Goal: Information Seeking & Learning: Learn about a topic

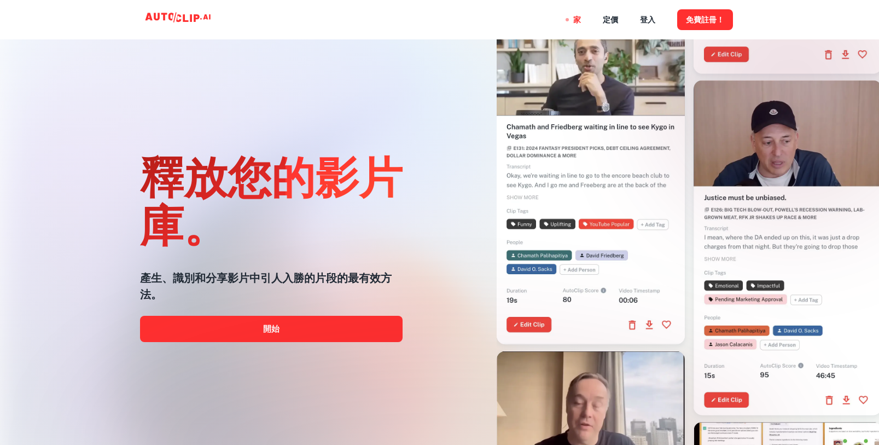
click at [307, 277] on font "產生、識別和分享影片中引人入勝的片段的最有效方法。" at bounding box center [266, 286] width 252 height 30
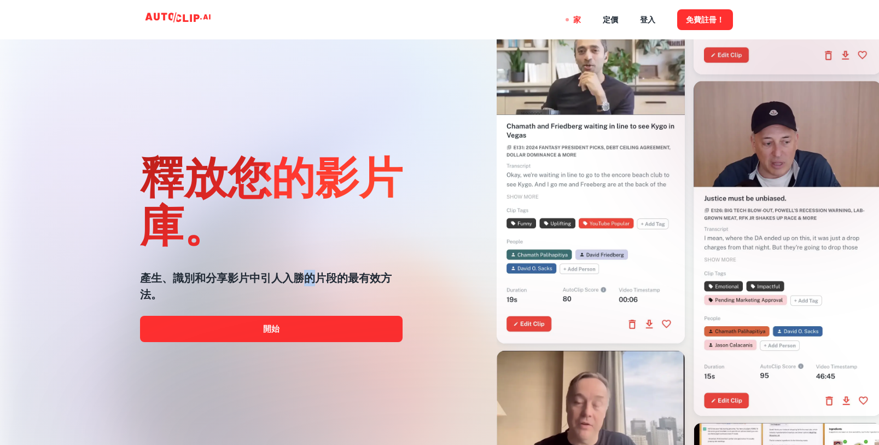
click at [307, 277] on font "產生、識別和分享影片中引人入勝的片段的最有效方法。" at bounding box center [266, 286] width 252 height 30
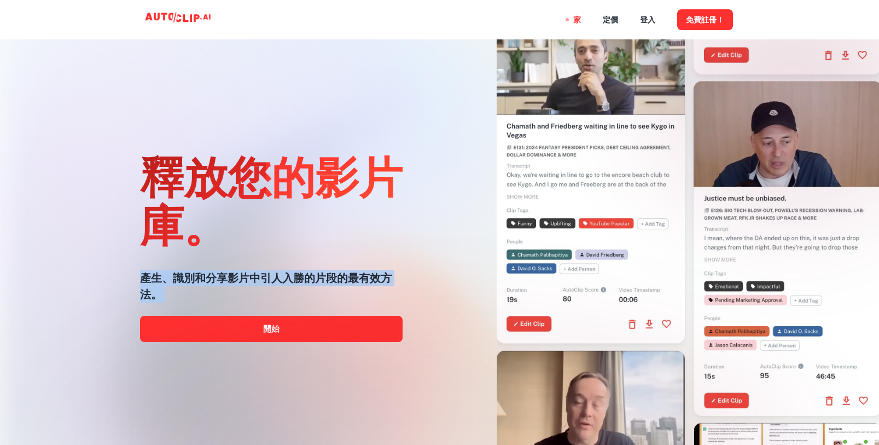
click at [307, 277] on font "產生、識別和分享影片中引人入勝的片段的最有效方法。" at bounding box center [266, 286] width 252 height 30
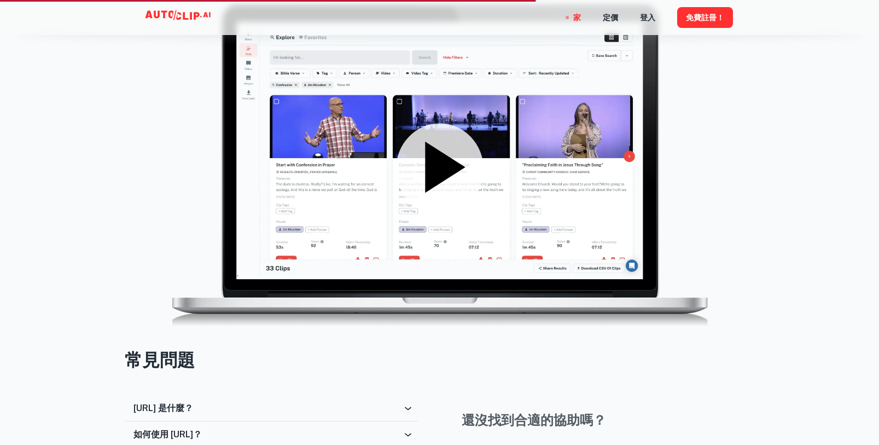
scroll to position [1806, 0]
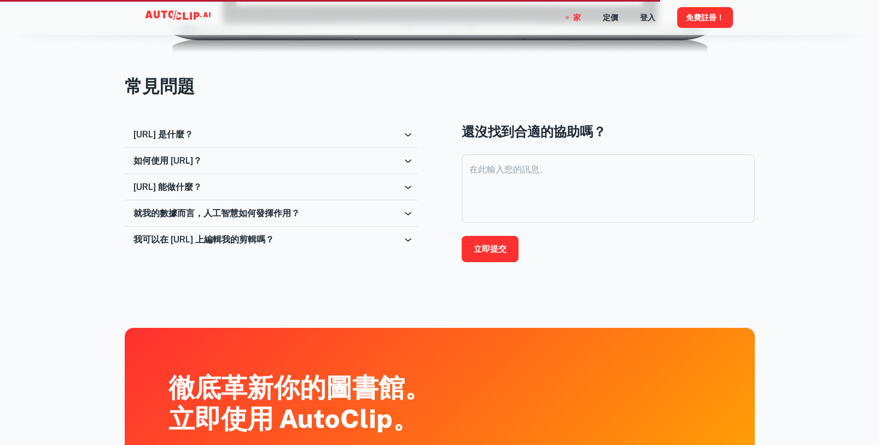
click at [178, 135] on font "[URL] 是什麼？" at bounding box center [164, 134] width 60 height 10
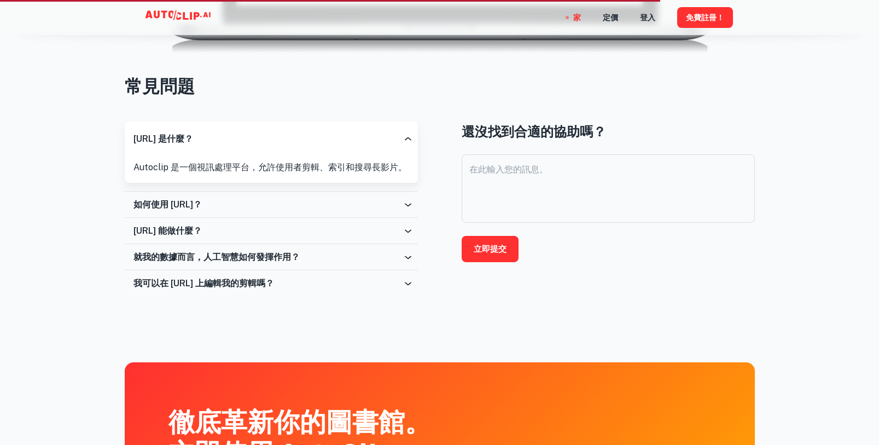
click at [202, 205] on font "如何使用 [URL]？" at bounding box center [168, 204] width 68 height 10
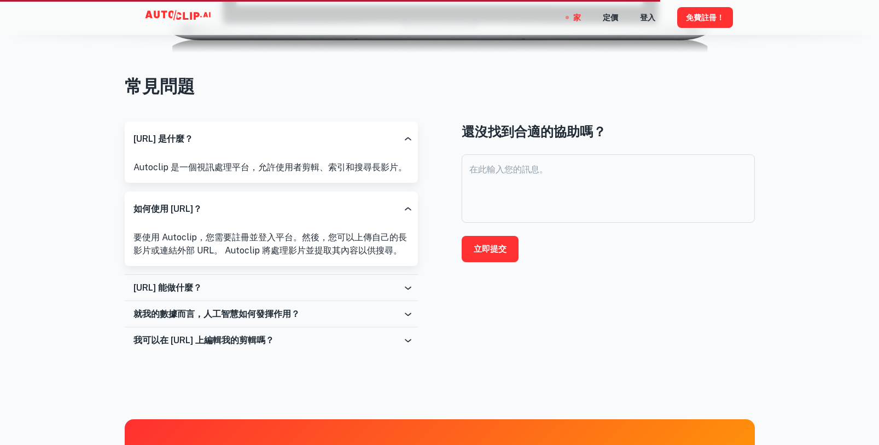
click at [202, 285] on font "[URL] 能做什麼？" at bounding box center [168, 287] width 68 height 10
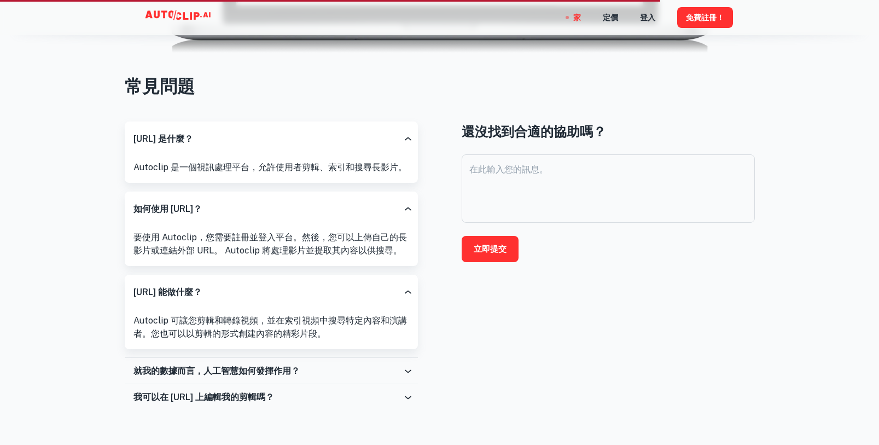
click at [347, 370] on div "就我的數據而言，人工智慧如何發揮作用？" at bounding box center [268, 371] width 269 height 10
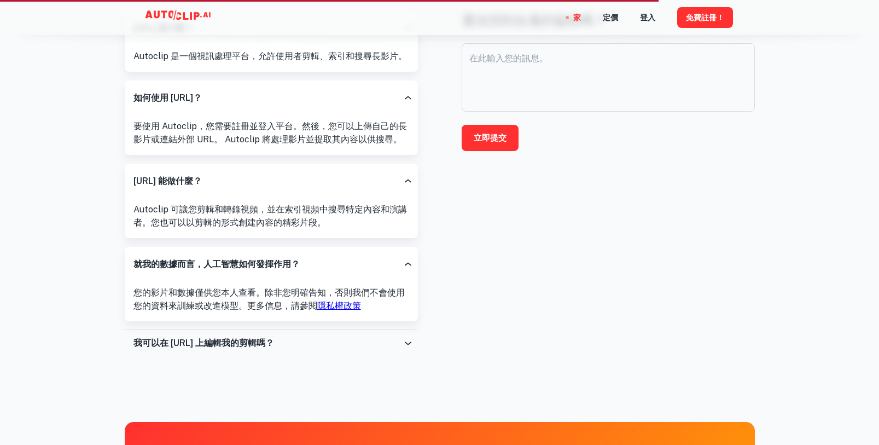
scroll to position [1970, 0]
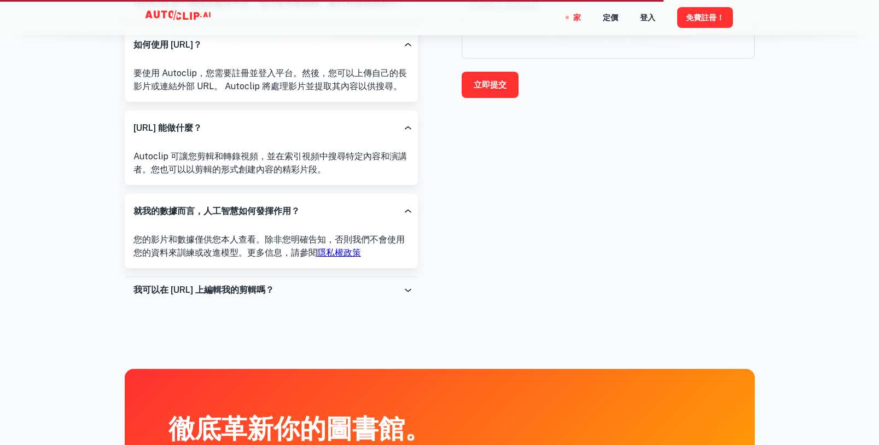
click at [386, 286] on div "我可以在 [URL] 上編輯我的剪輯嗎？" at bounding box center [268, 290] width 269 height 10
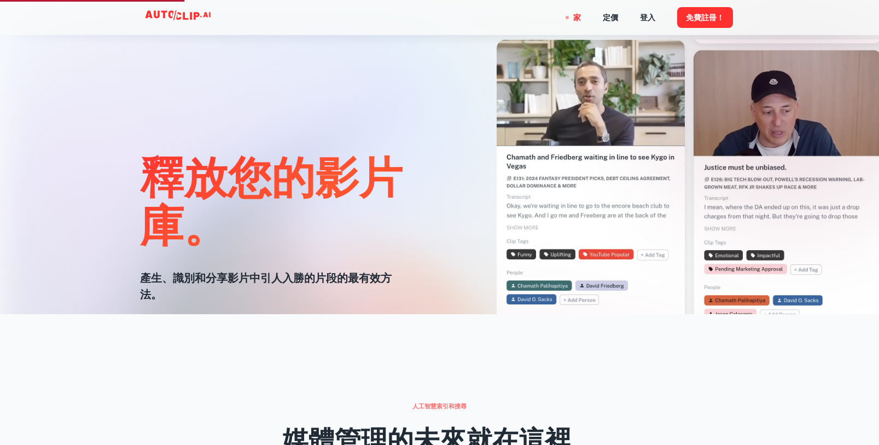
scroll to position [132, 0]
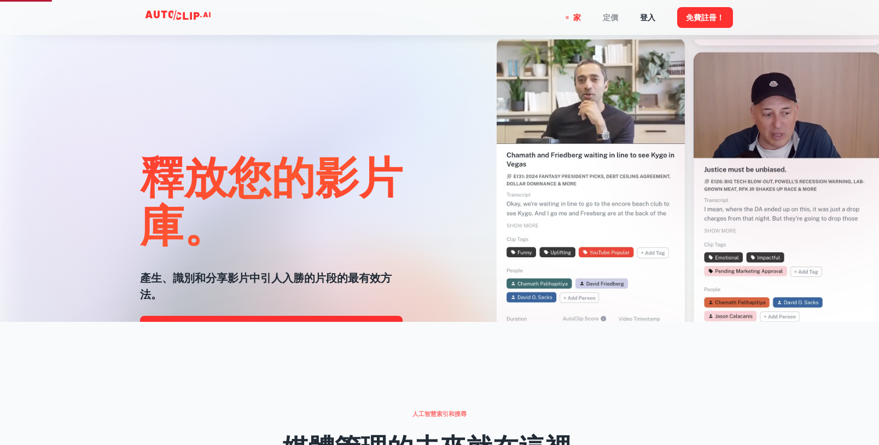
click at [607, 18] on font "定價" at bounding box center [610, 18] width 15 height 9
